Goal: Check status: Check status

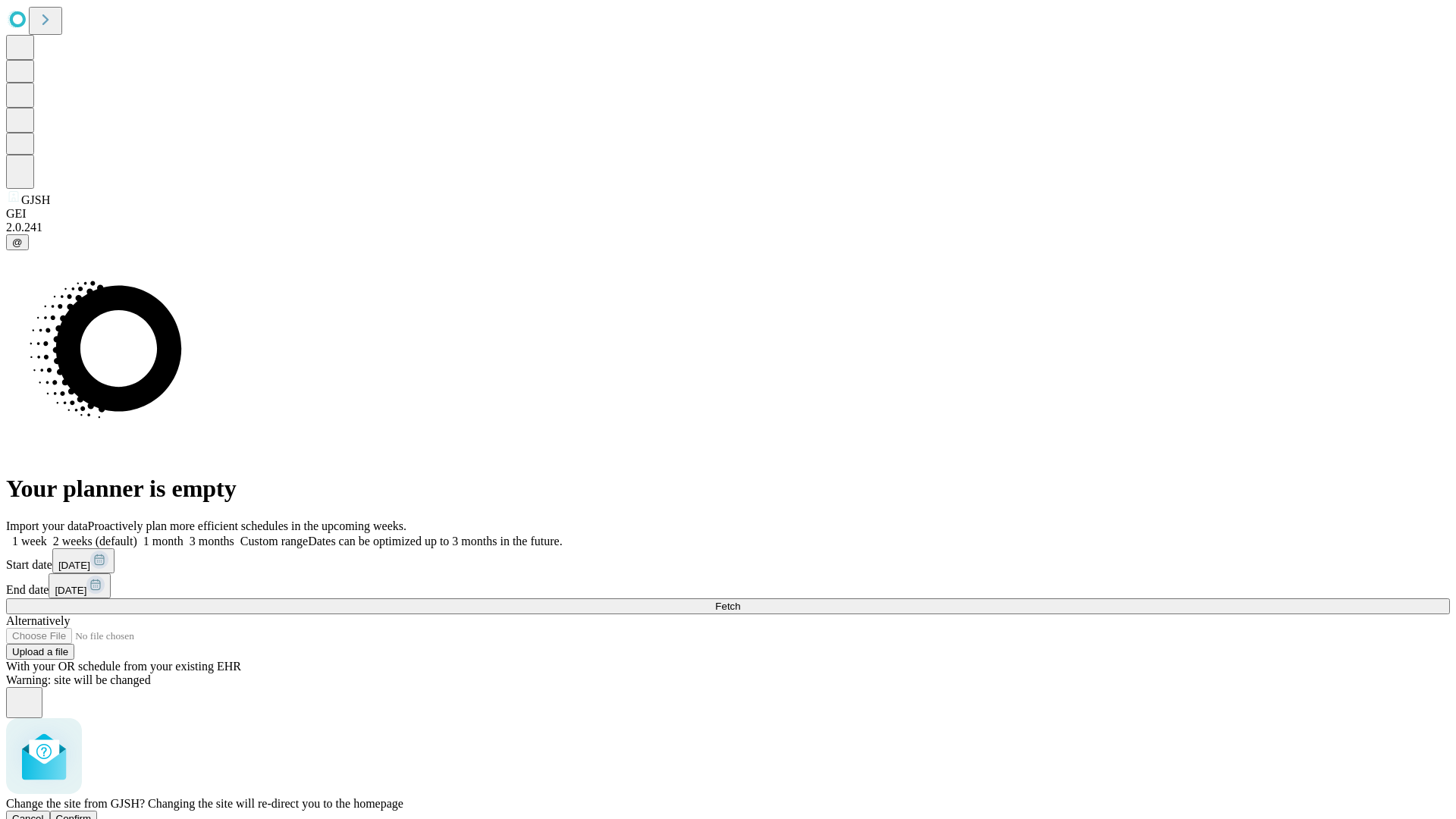
click at [91, 813] on span "Confirm" at bounding box center [74, 818] width 36 height 11
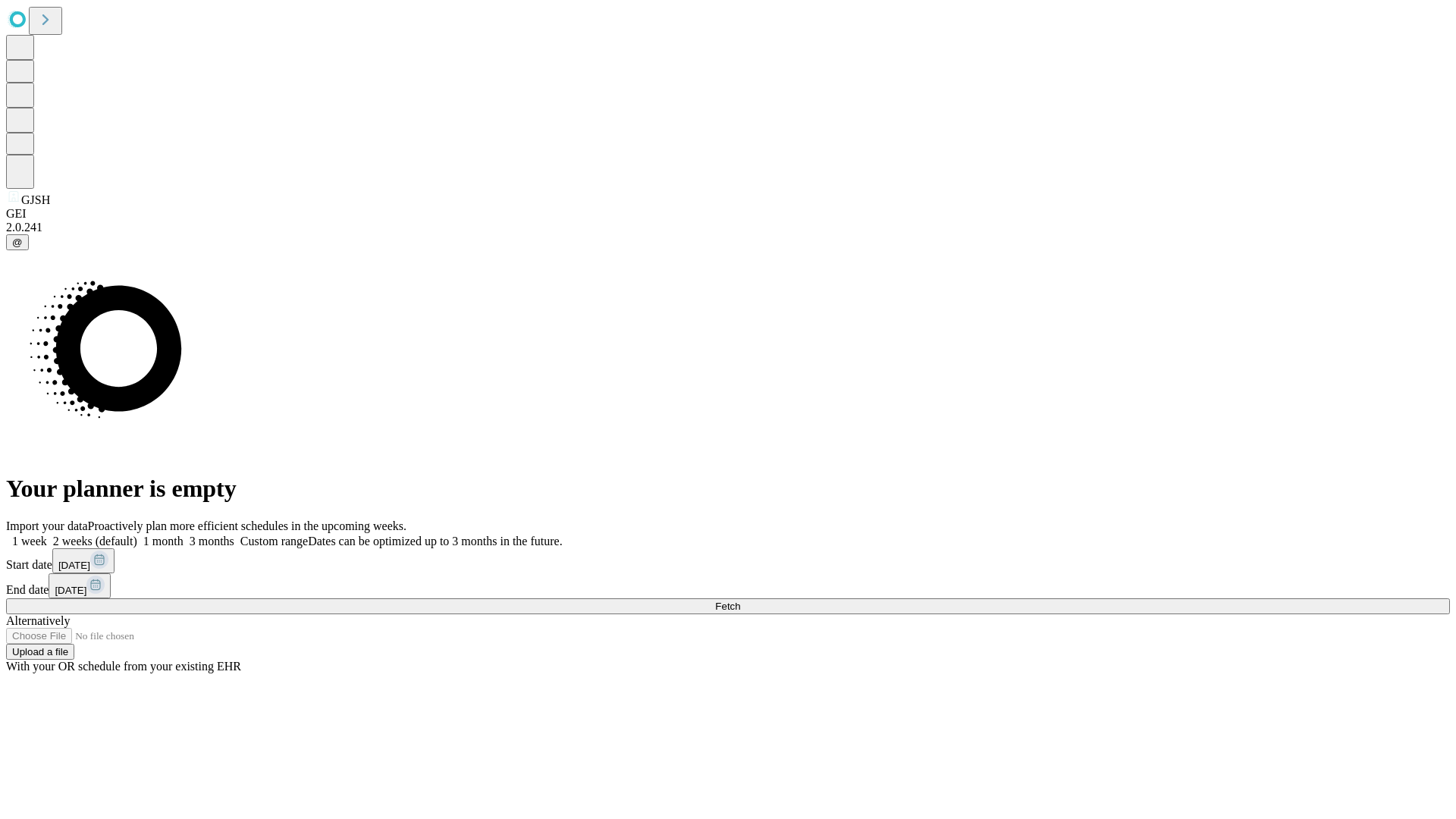
click at [138, 535] on label "2 weeks (default)" at bounding box center [92, 541] width 90 height 13
click at [740, 600] on span "Fetch" at bounding box center [727, 606] width 25 height 11
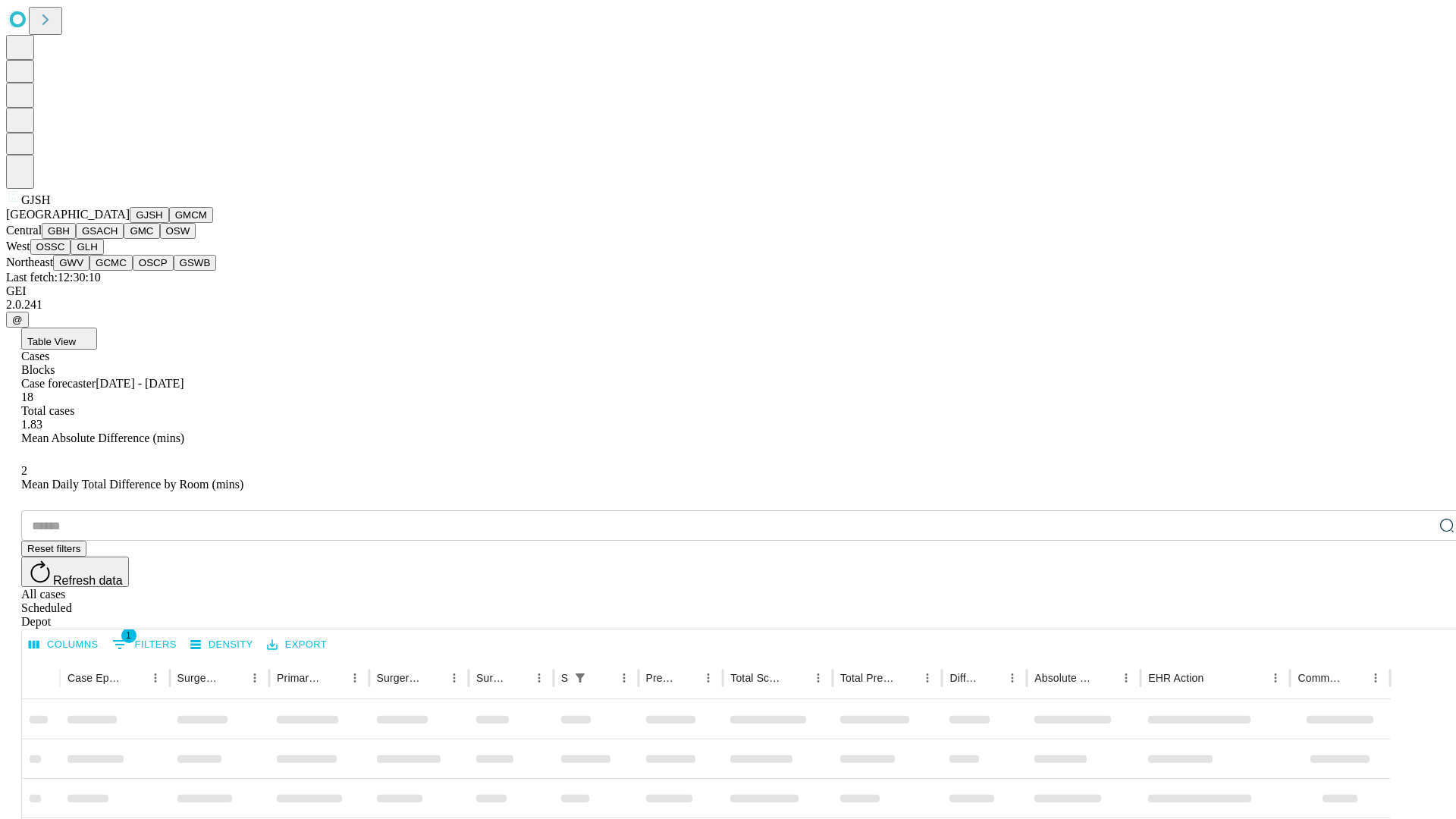
click at [169, 223] on button "GMCM" at bounding box center [191, 214] width 44 height 16
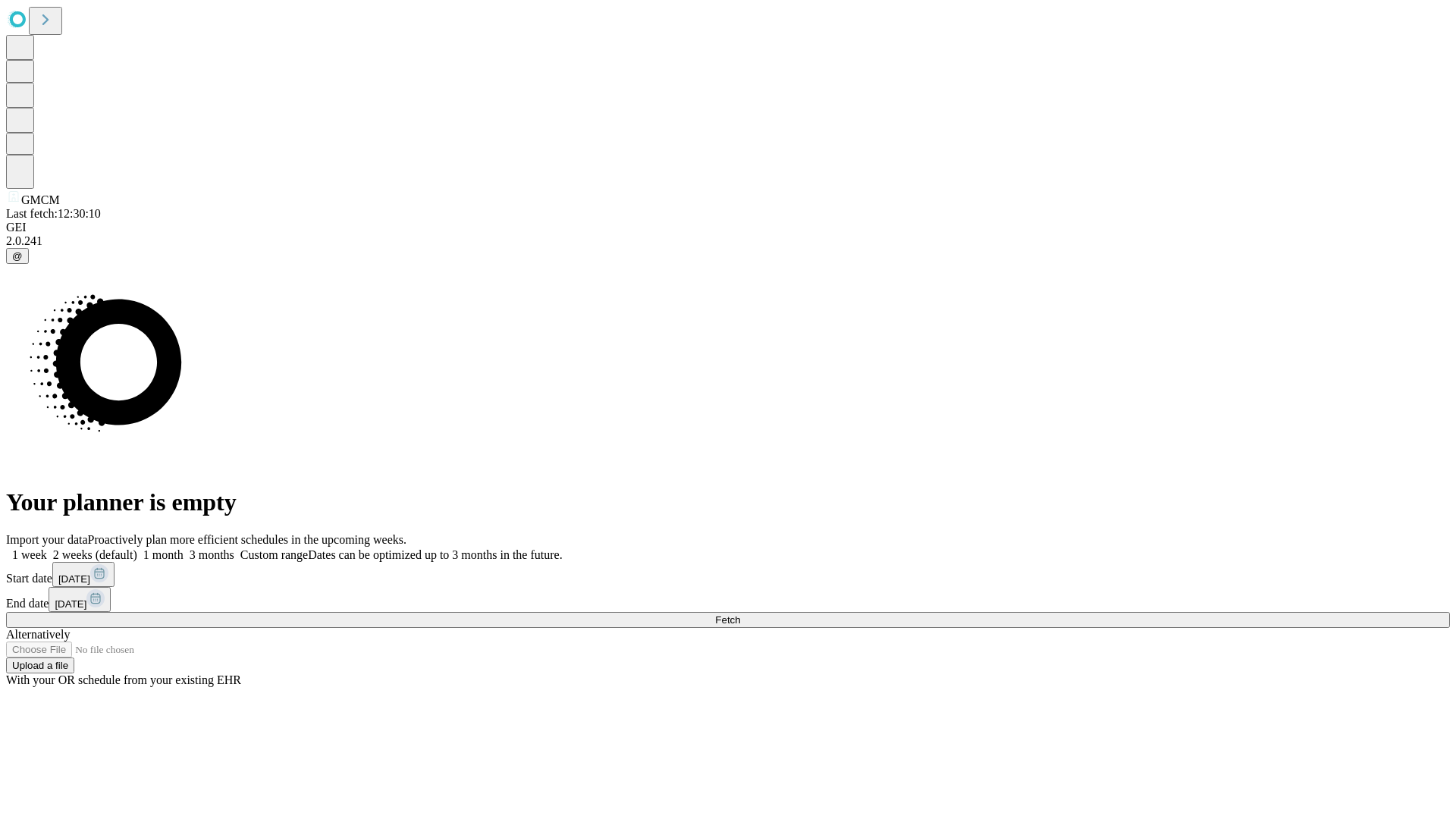
click at [740, 614] on span "Fetch" at bounding box center [727, 620] width 25 height 11
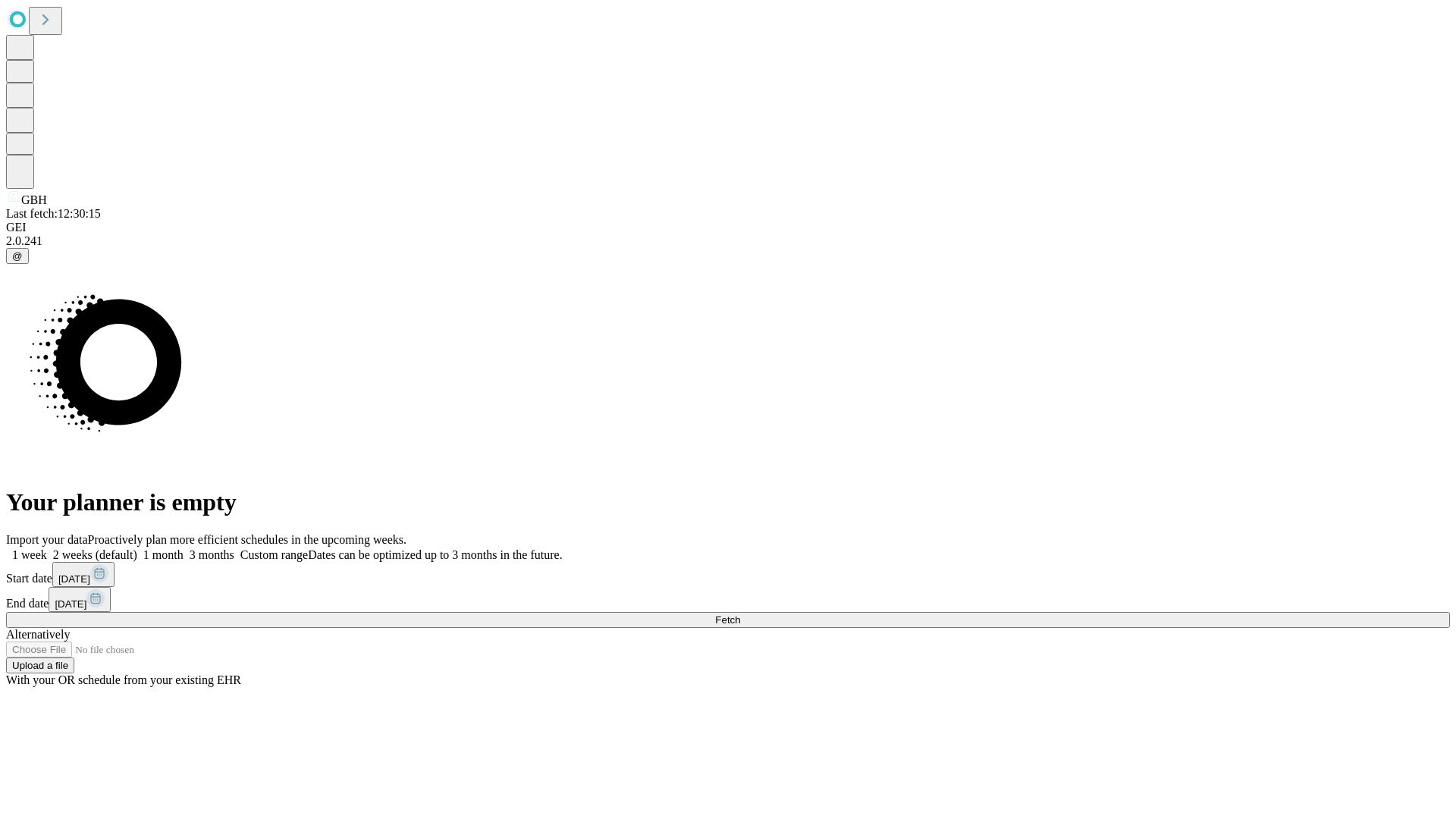
click at [138, 548] on label "2 weeks (default)" at bounding box center [92, 555] width 90 height 13
click at [740, 614] on span "Fetch" at bounding box center [727, 620] width 25 height 11
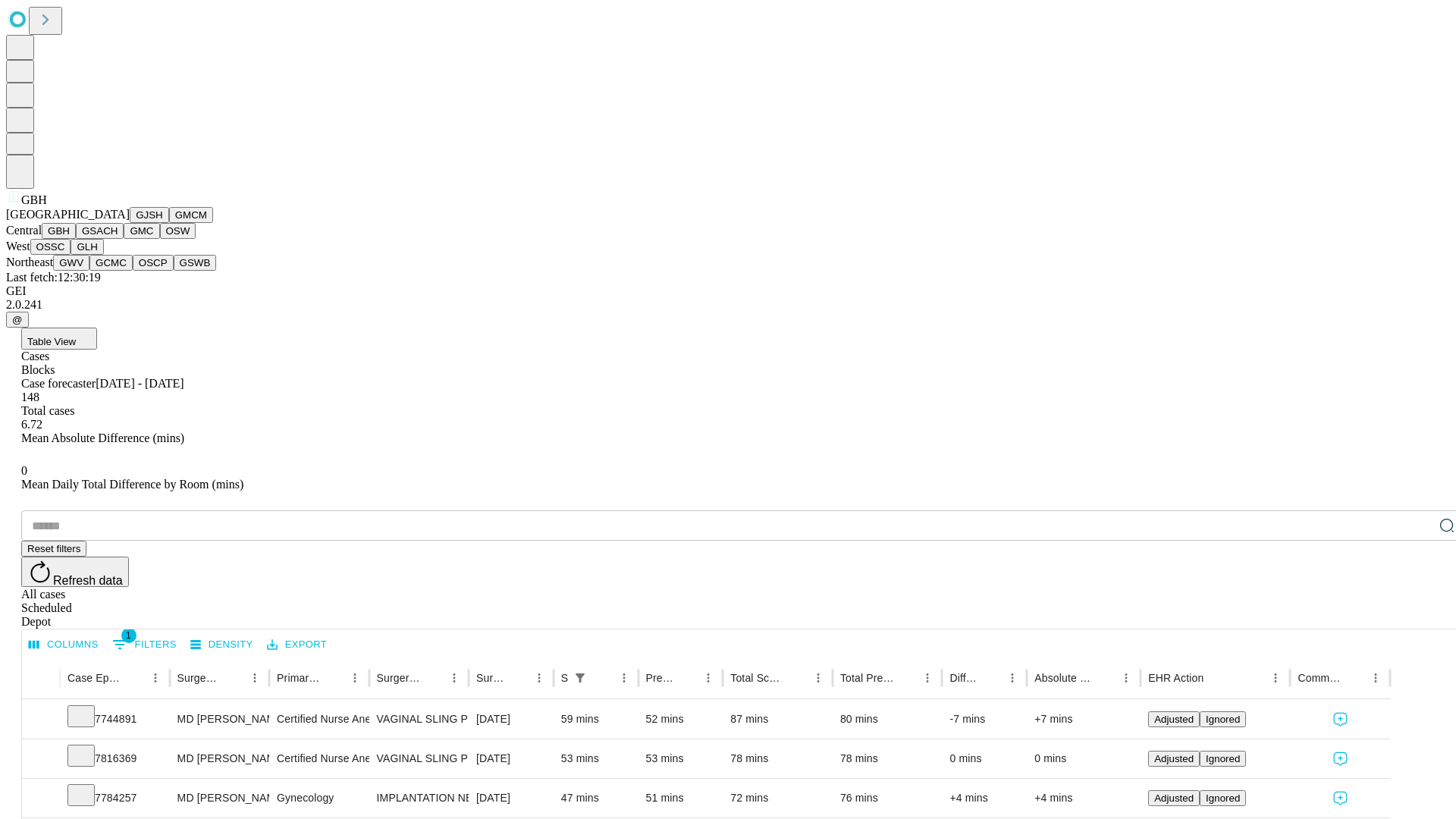
click at [117, 239] on button "GSACH" at bounding box center [100, 230] width 48 height 16
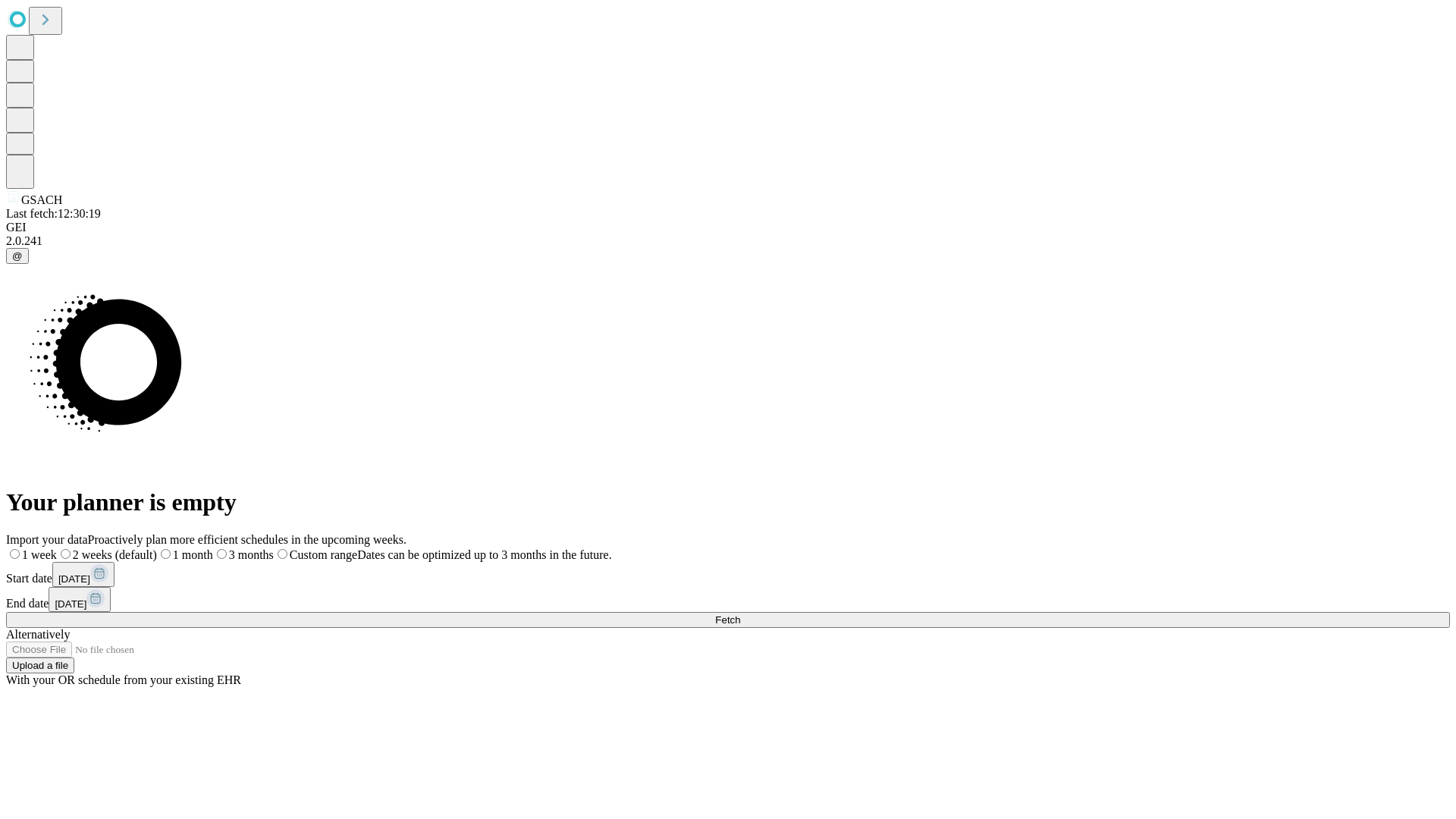
click at [157, 548] on label "2 weeks (default)" at bounding box center [107, 555] width 100 height 13
click at [740, 614] on span "Fetch" at bounding box center [727, 620] width 25 height 11
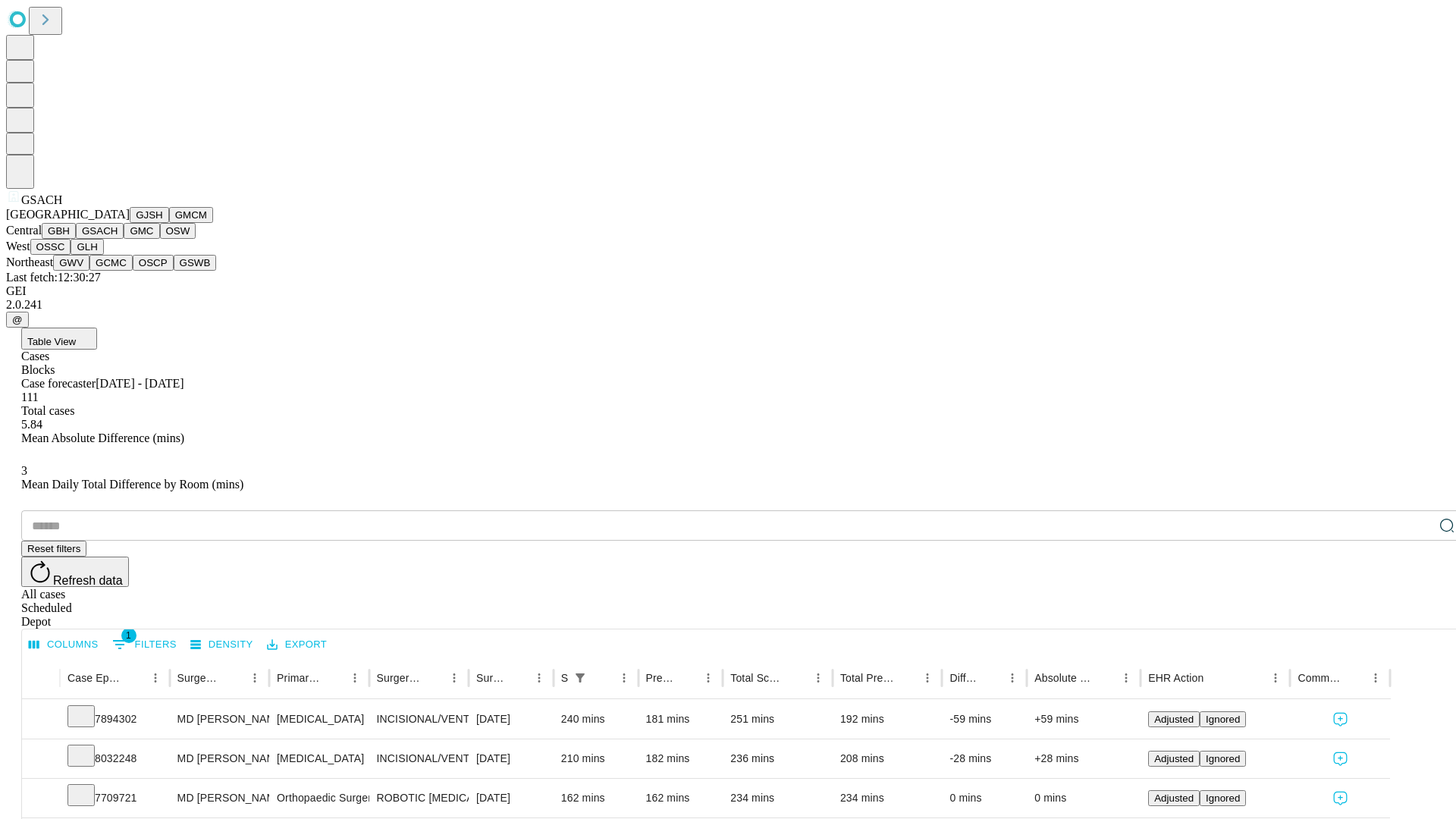
click at [124, 239] on button "GMC" at bounding box center [141, 230] width 36 height 16
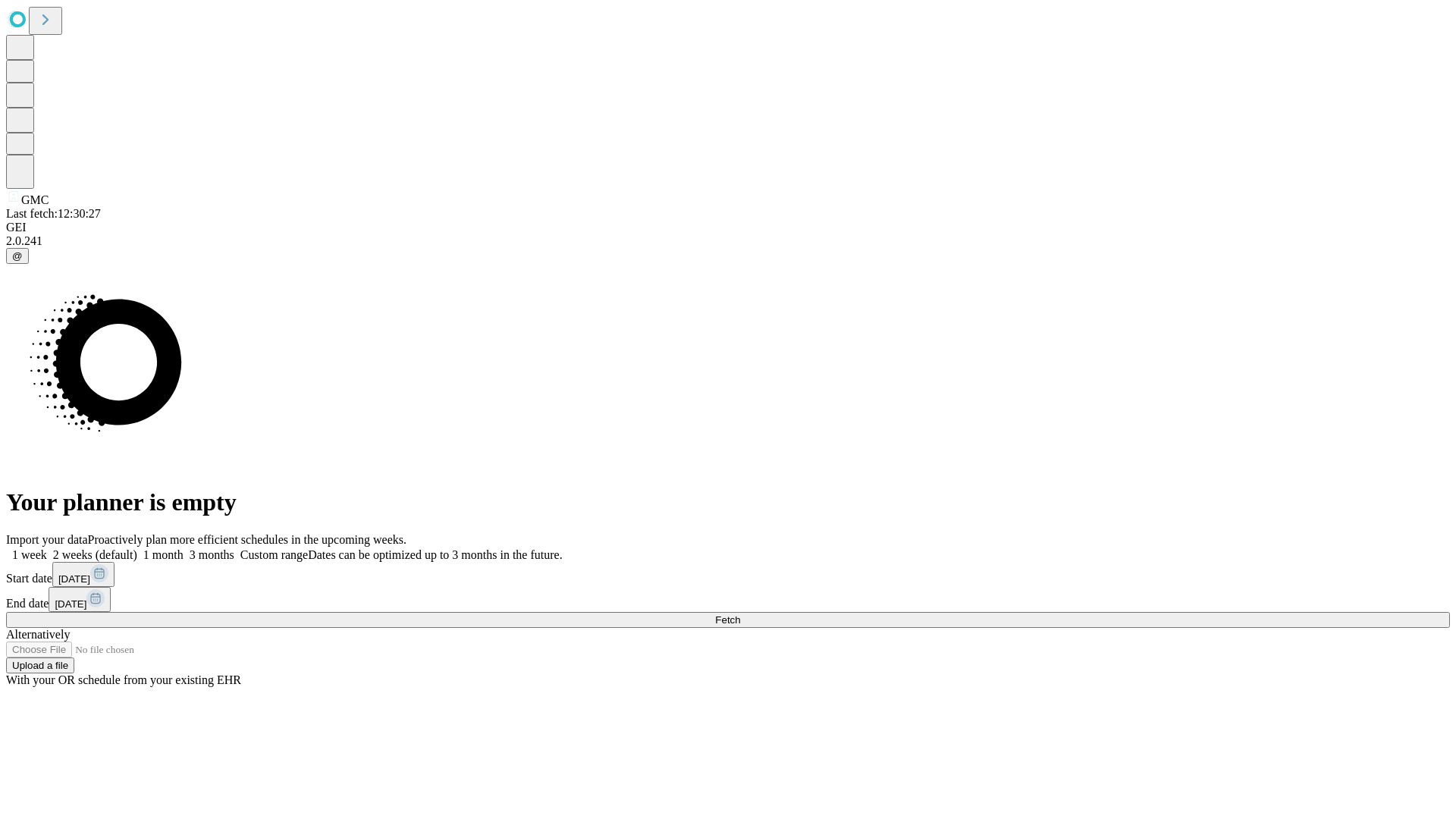
click at [138, 548] on label "2 weeks (default)" at bounding box center [92, 555] width 90 height 13
click at [740, 614] on span "Fetch" at bounding box center [727, 620] width 25 height 11
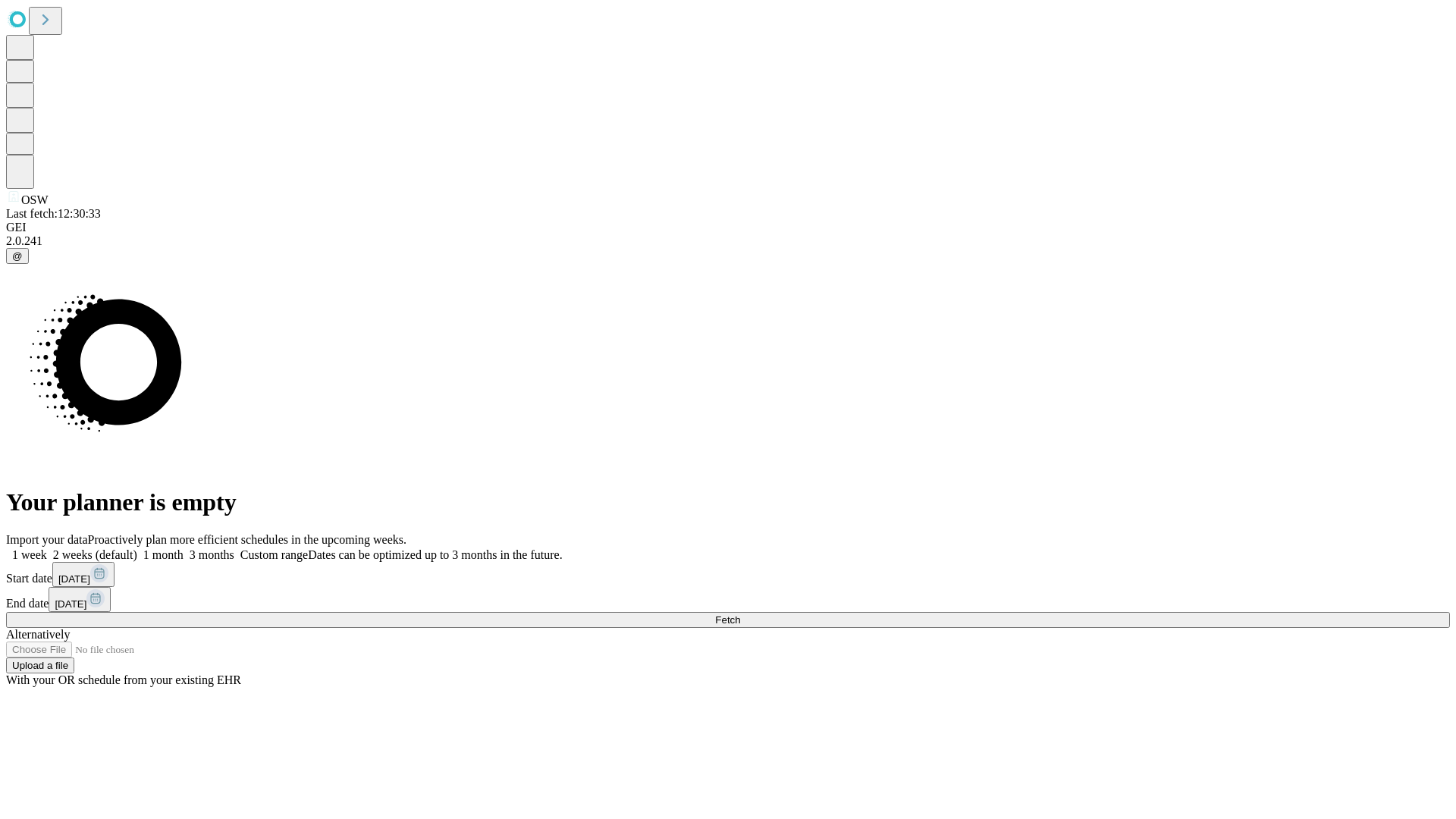
click at [138, 548] on label "2 weeks (default)" at bounding box center [92, 555] width 90 height 13
click at [740, 614] on span "Fetch" at bounding box center [727, 620] width 25 height 11
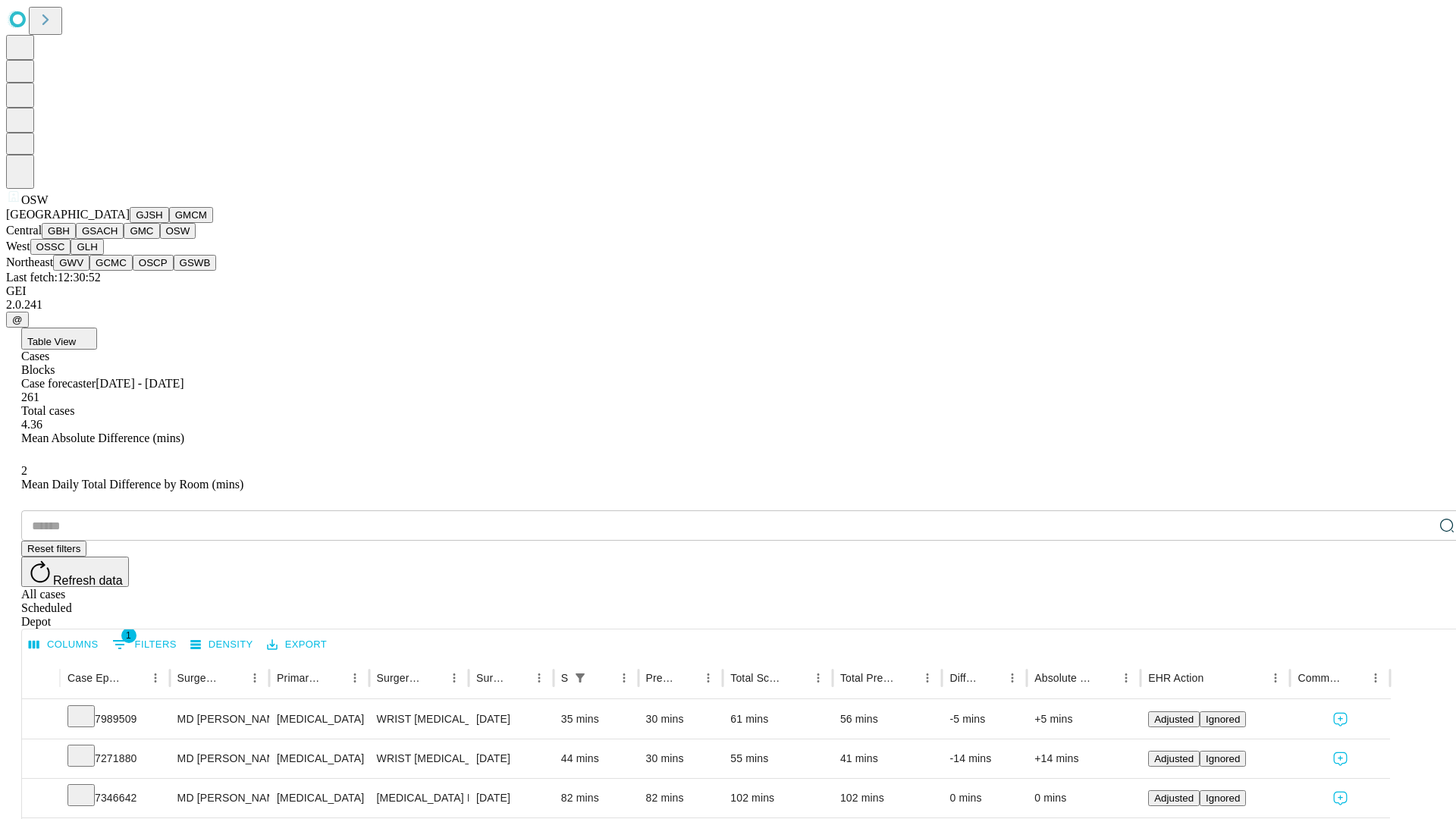
click at [71, 255] on button "OSSC" at bounding box center [51, 247] width 41 height 16
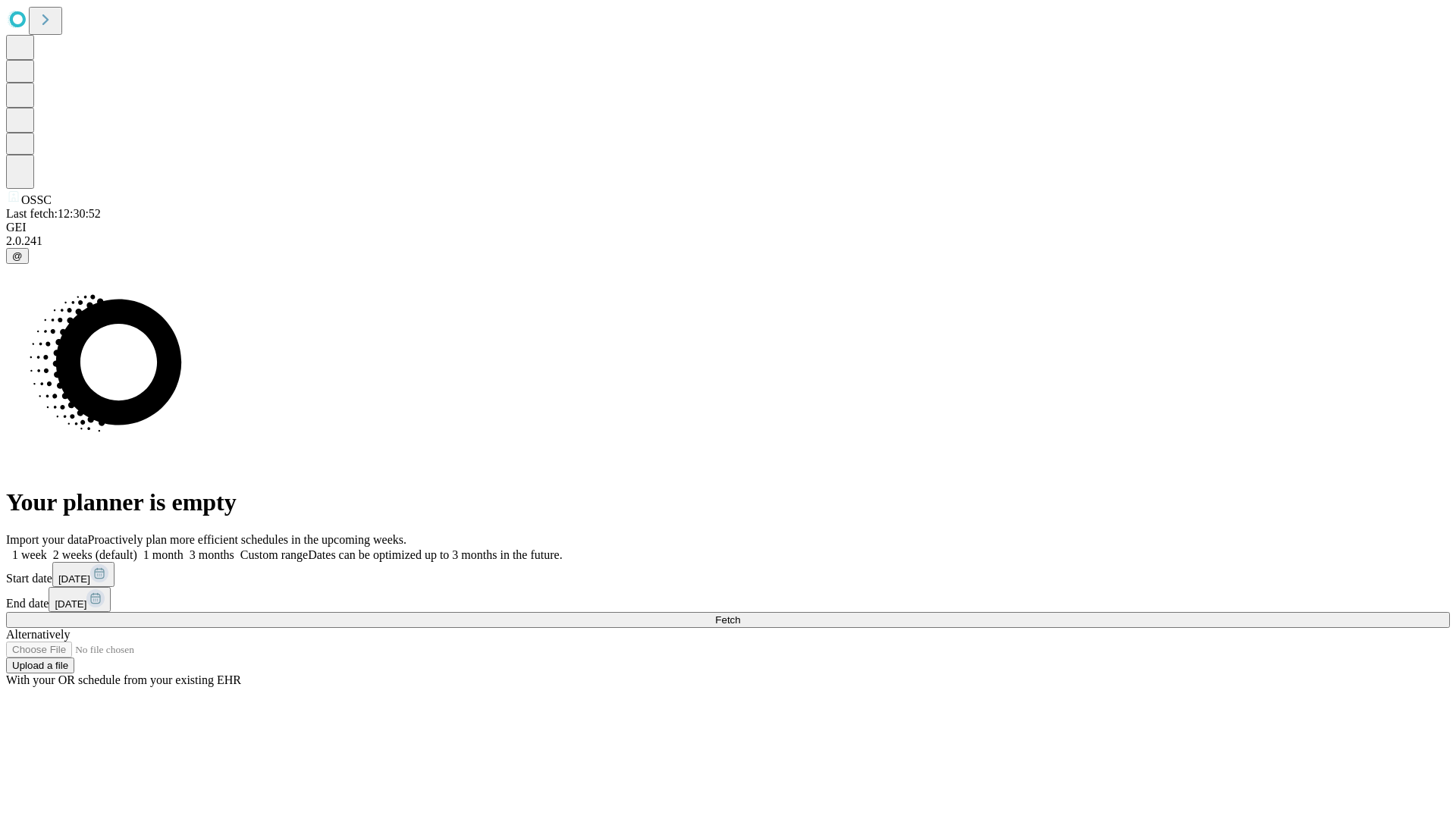
click at [138, 548] on label "2 weeks (default)" at bounding box center [92, 555] width 90 height 13
click at [740, 614] on span "Fetch" at bounding box center [727, 620] width 25 height 11
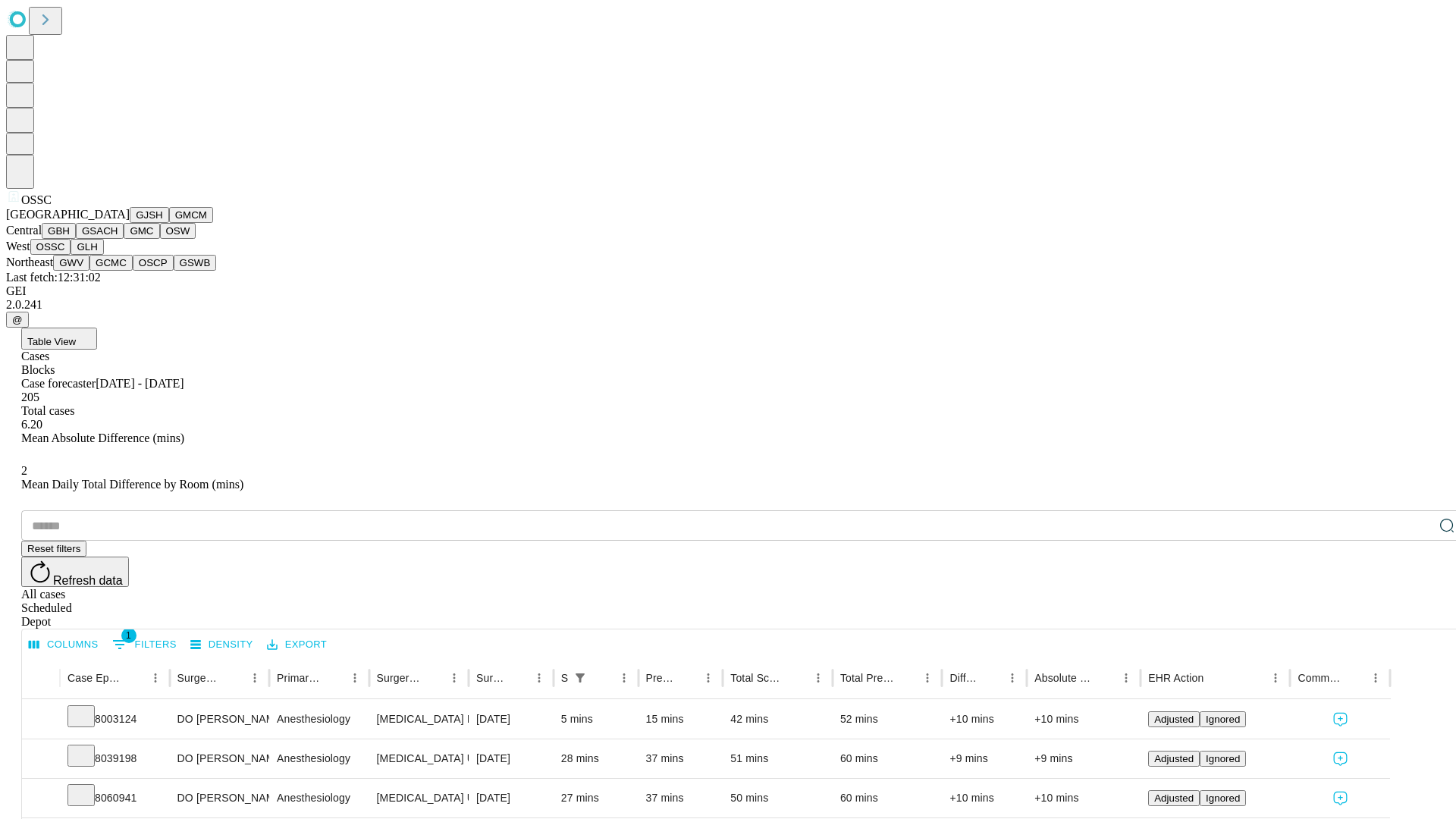
click at [103, 255] on button "GLH" at bounding box center [86, 247] width 32 height 16
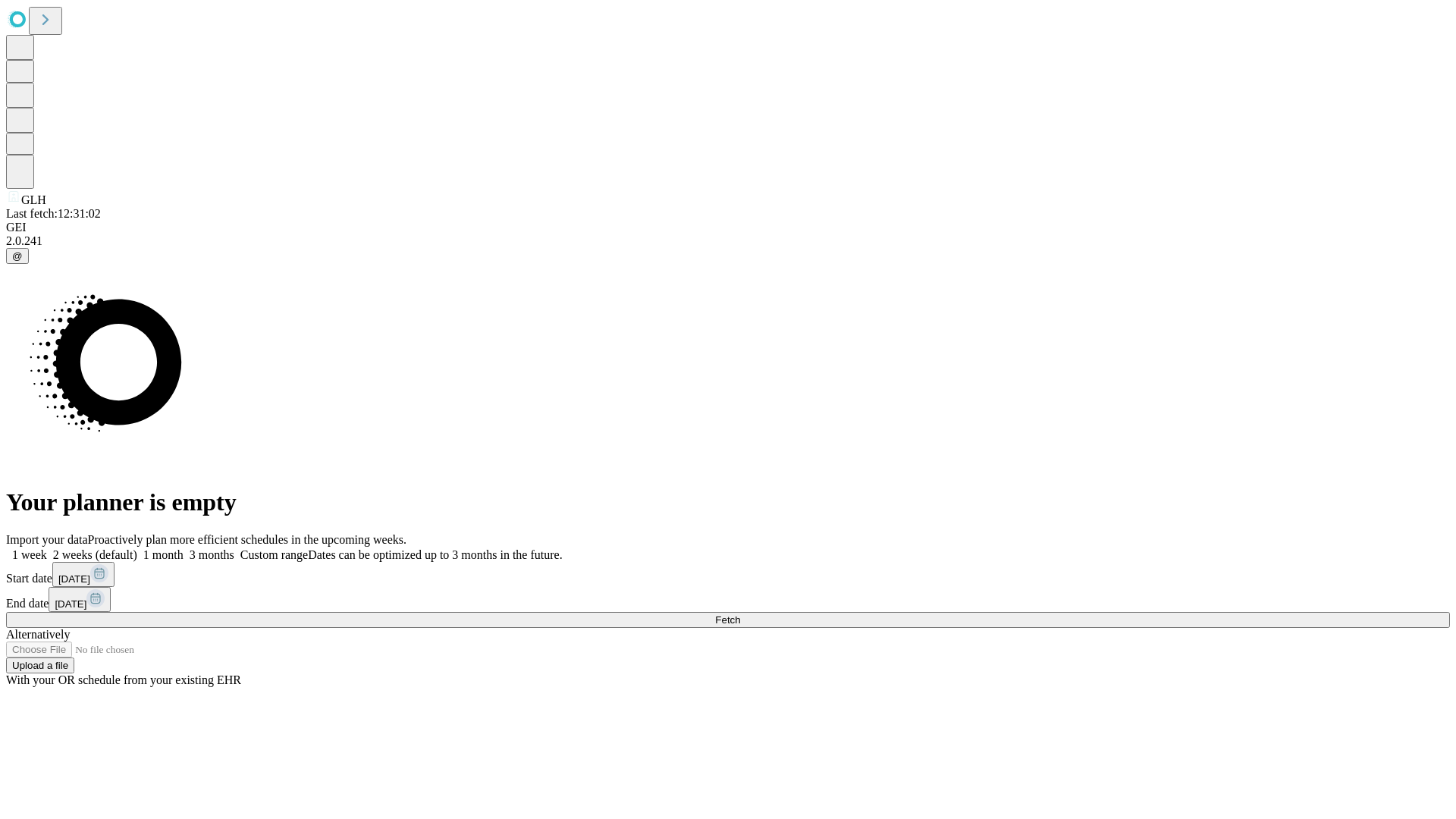
click at [138, 548] on label "2 weeks (default)" at bounding box center [92, 555] width 90 height 13
click at [740, 614] on span "Fetch" at bounding box center [727, 620] width 25 height 11
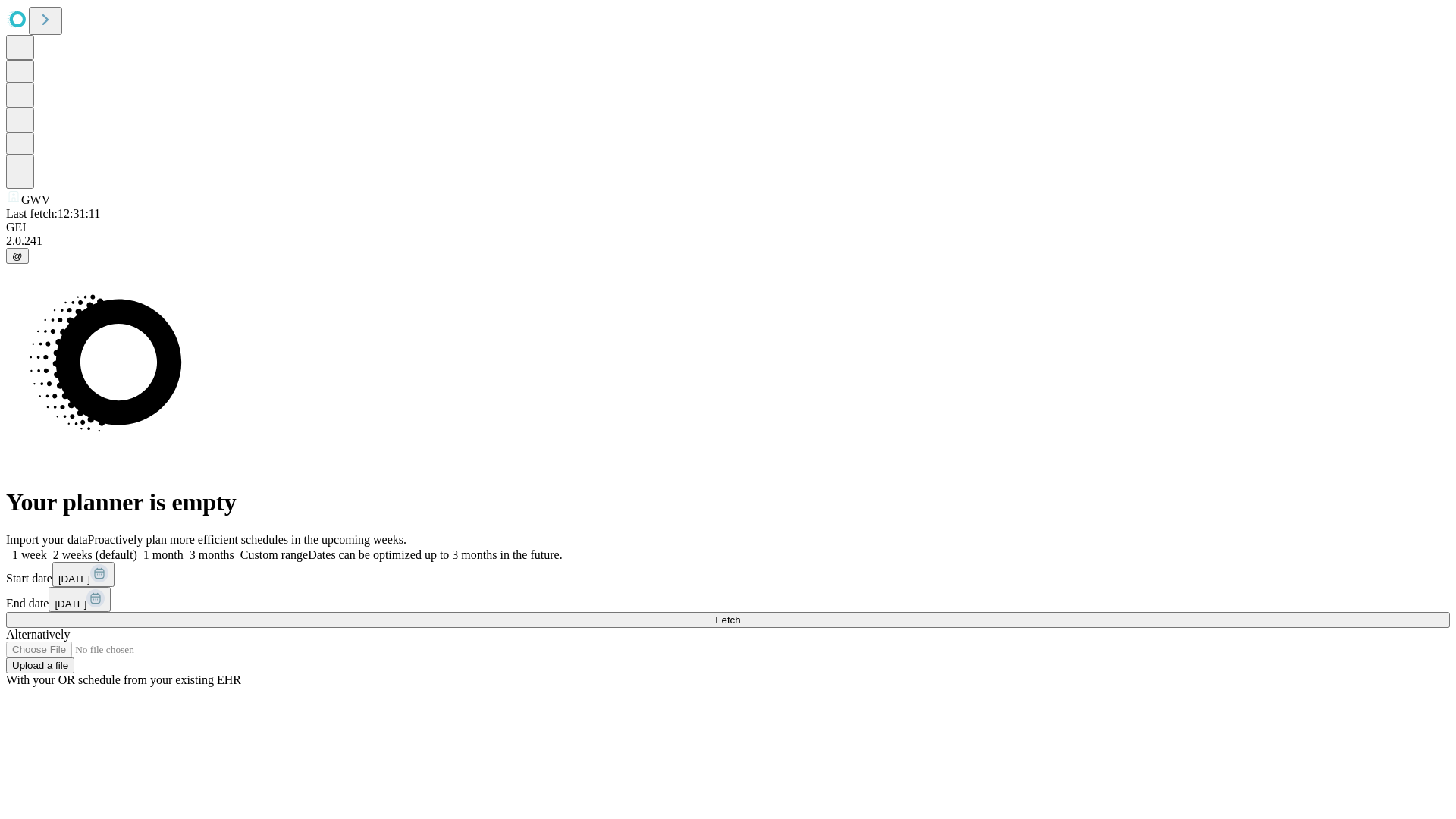
click at [138, 548] on label "2 weeks (default)" at bounding box center [92, 555] width 90 height 13
click at [740, 614] on span "Fetch" at bounding box center [727, 620] width 25 height 11
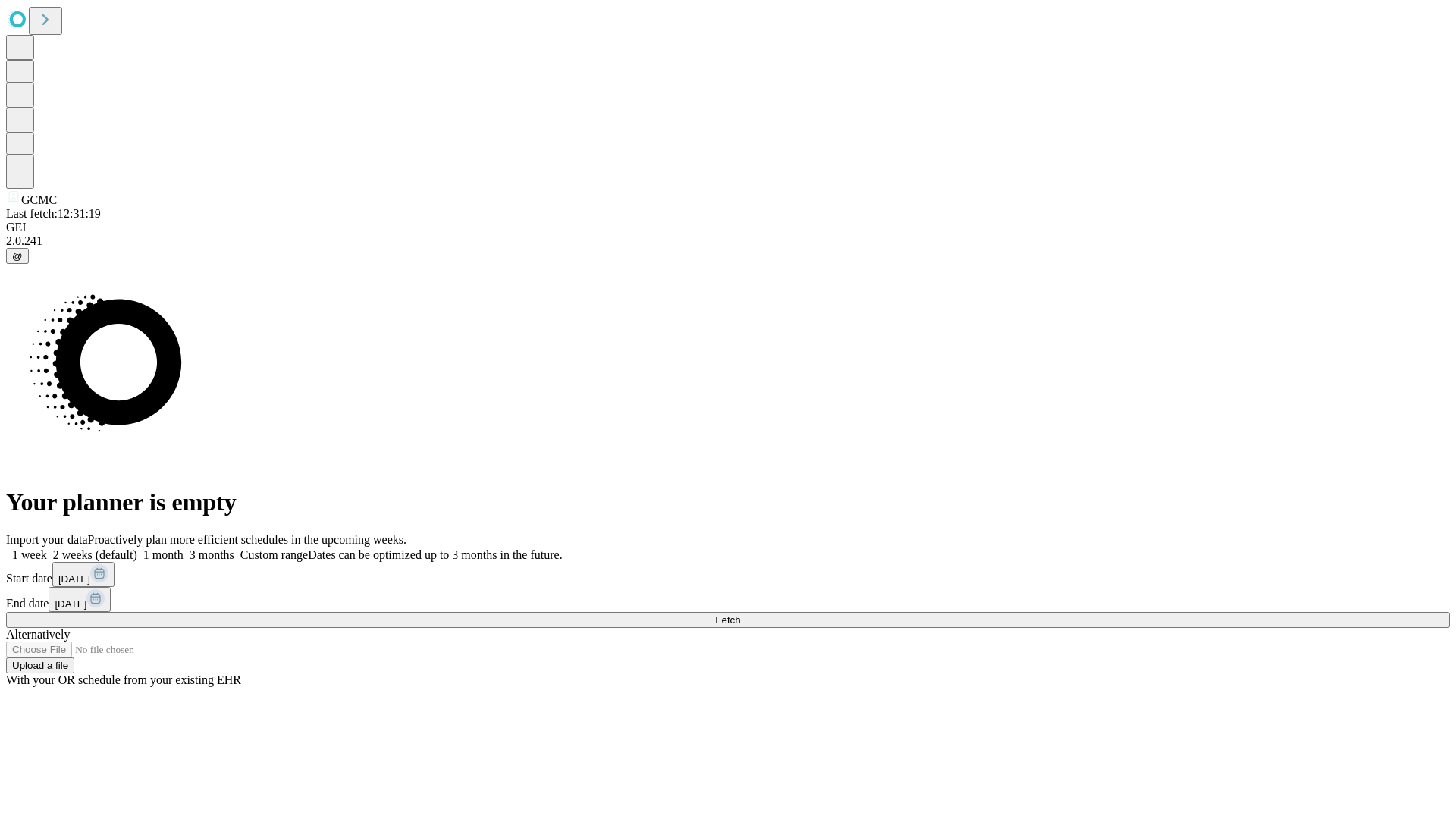
click at [138, 548] on label "2 weeks (default)" at bounding box center [92, 555] width 90 height 13
click at [740, 614] on span "Fetch" at bounding box center [727, 620] width 25 height 11
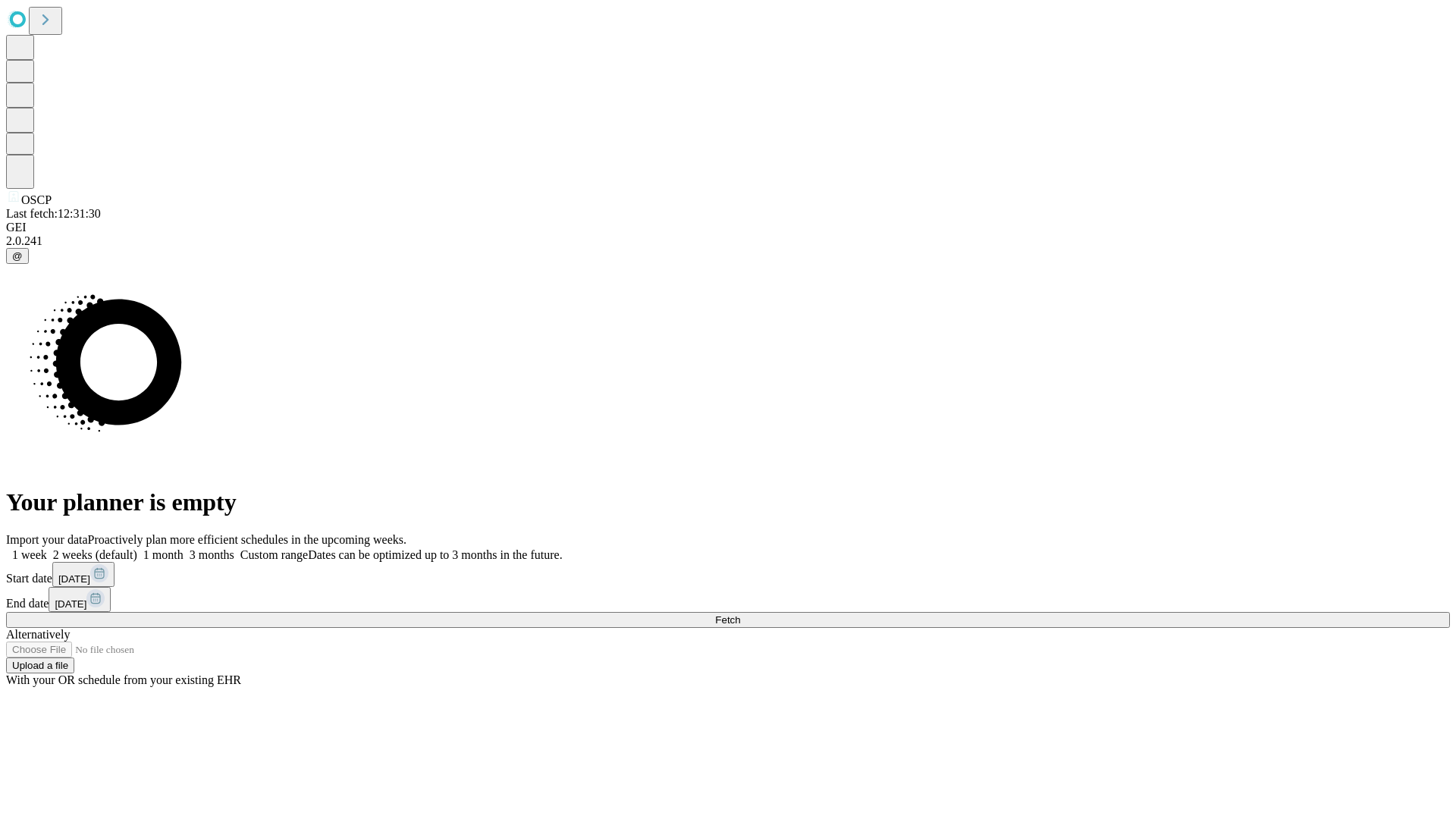
click at [138, 548] on label "2 weeks (default)" at bounding box center [92, 555] width 90 height 13
click at [740, 614] on span "Fetch" at bounding box center [727, 620] width 25 height 11
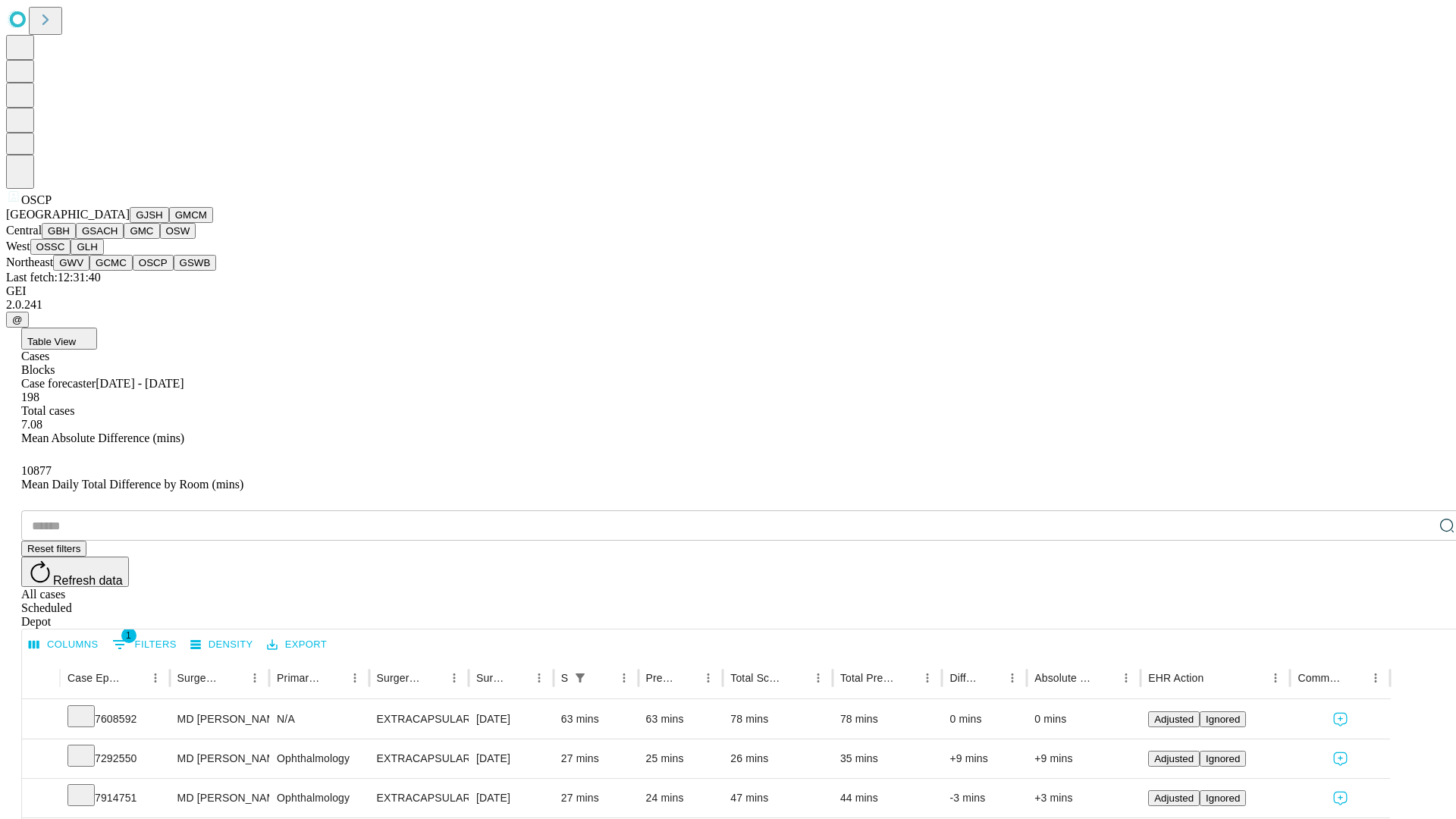
click at [174, 271] on button "GSWB" at bounding box center [195, 262] width 43 height 16
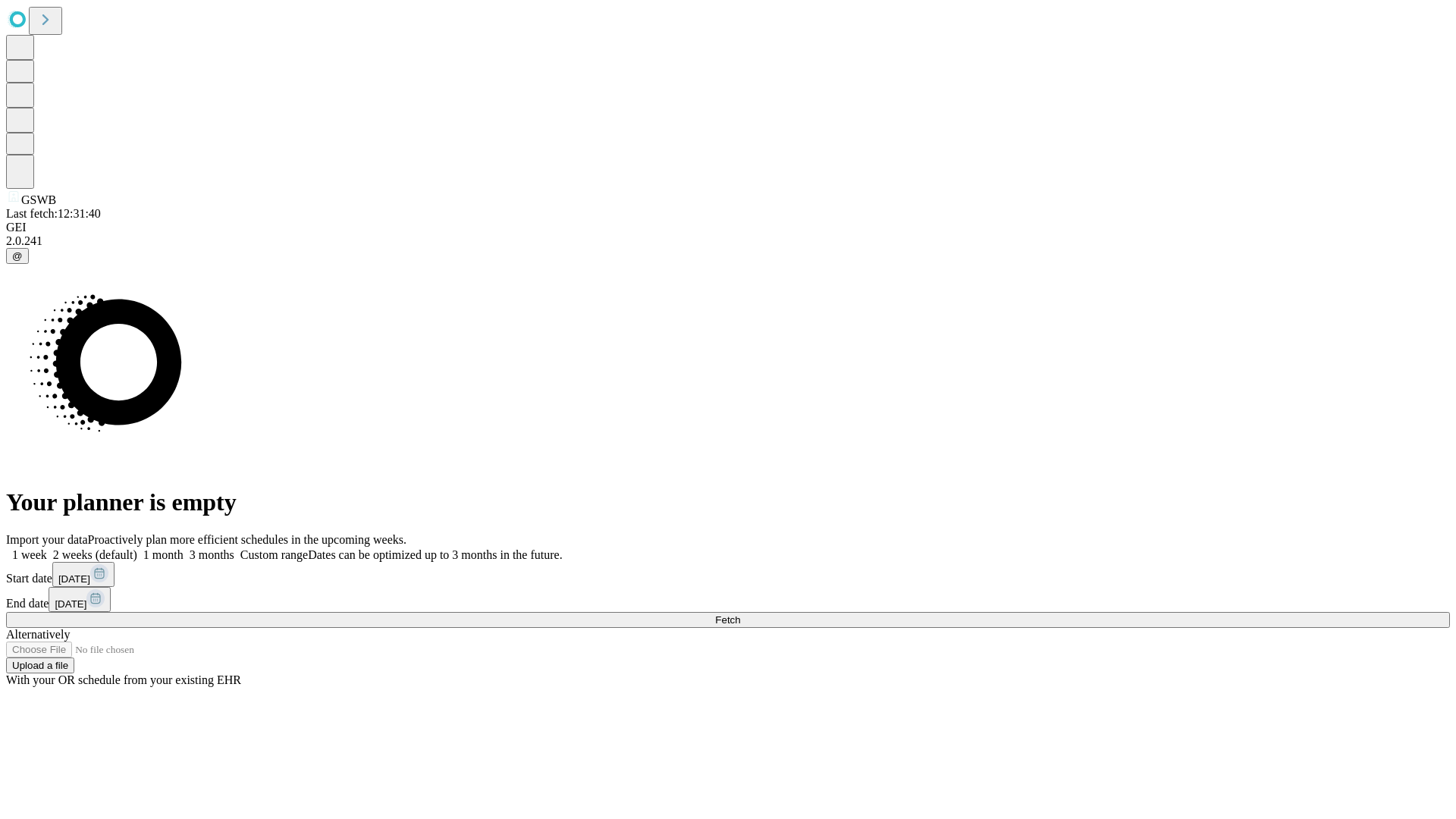
click at [138, 548] on label "2 weeks (default)" at bounding box center [92, 555] width 90 height 13
click at [740, 614] on span "Fetch" at bounding box center [727, 620] width 25 height 11
